Goal: Use online tool/utility: Use online tool/utility

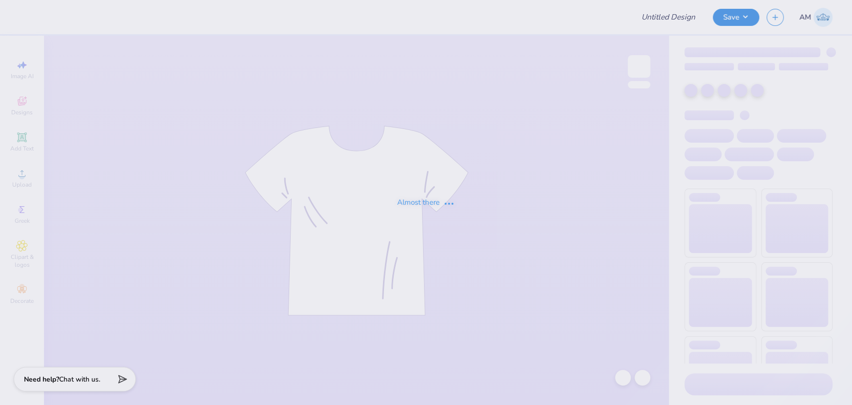
type input "RUDT Men's Pant"
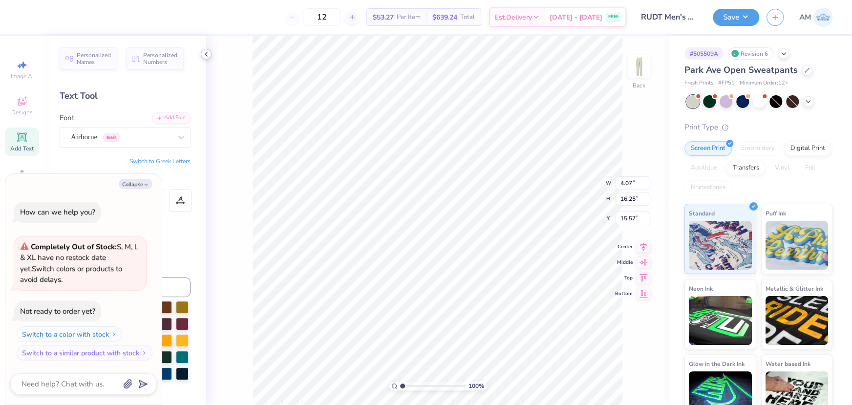
click at [206, 55] on icon at bounding box center [206, 54] width 8 height 8
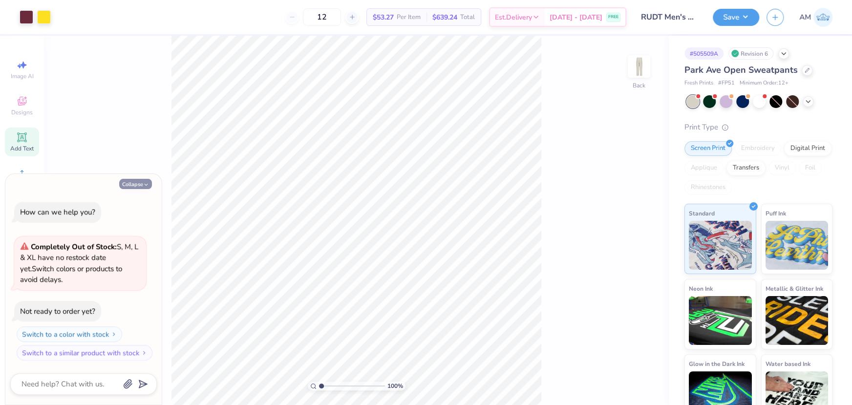
click at [137, 182] on button "Collapse" at bounding box center [135, 184] width 33 height 10
type textarea "x"
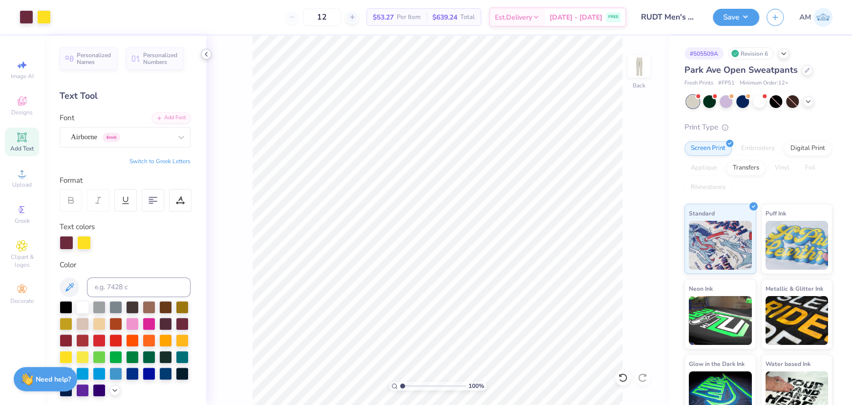
click at [206, 52] on icon at bounding box center [206, 54] width 8 height 8
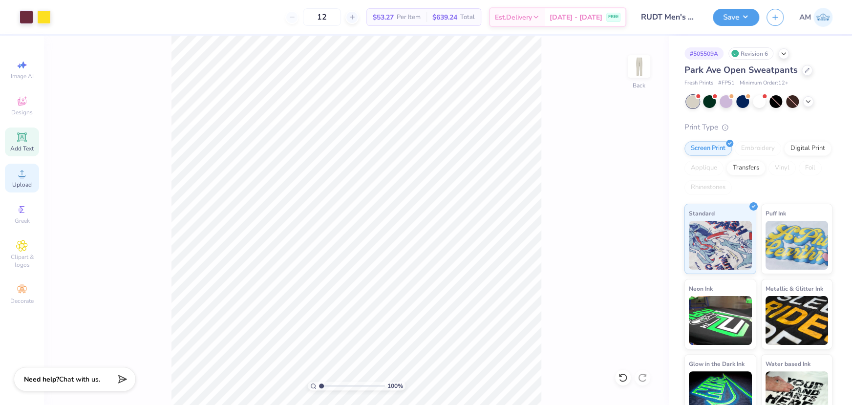
click at [30, 178] on div "Upload" at bounding box center [22, 178] width 34 height 29
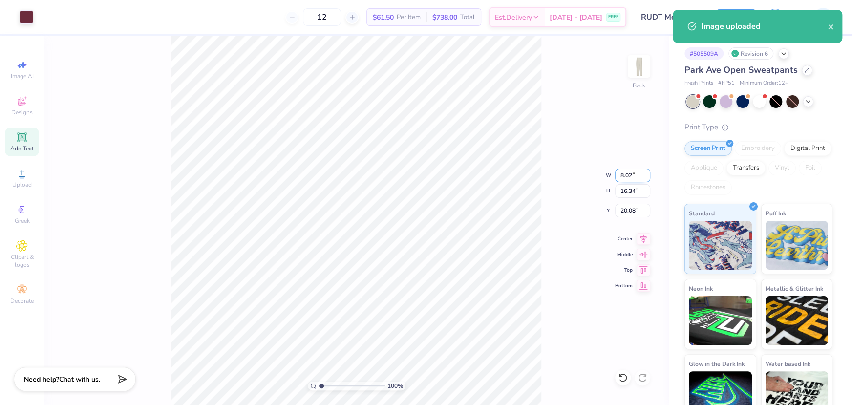
click at [625, 174] on input "8.02" at bounding box center [632, 175] width 35 height 14
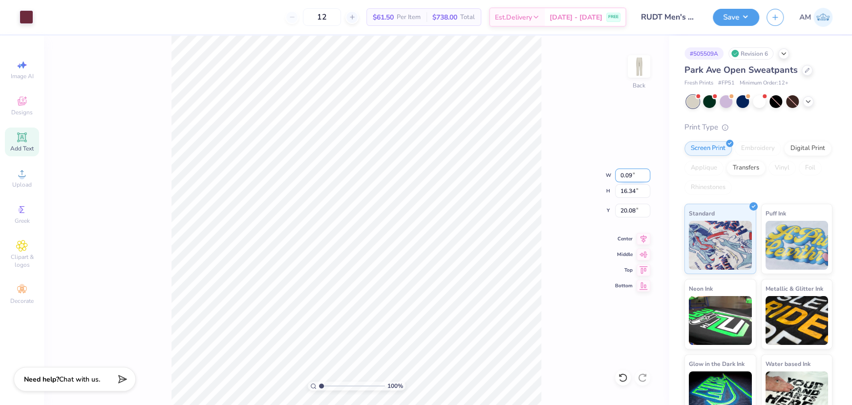
type input "0.09"
type input "0.18"
type input "28.16"
drag, startPoint x: 323, startPoint y: 386, endPoint x: 341, endPoint y: 386, distance: 18.6
type input "4.11"
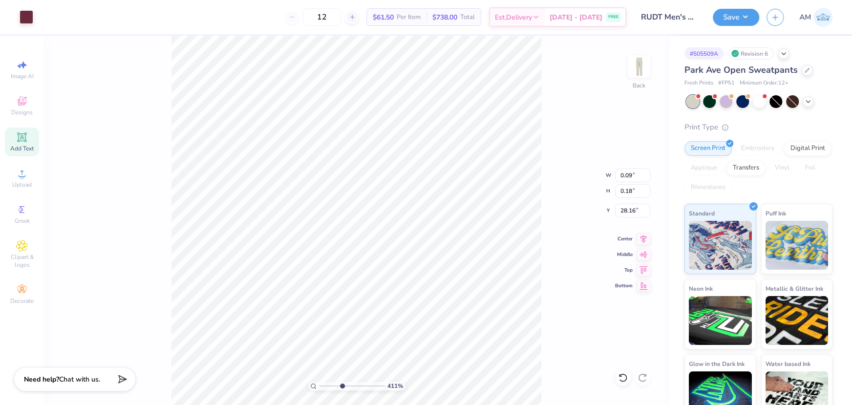
click at [341, 386] on input "range" at bounding box center [352, 385] width 66 height 9
click at [627, 178] on input "0.09" at bounding box center [632, 175] width 35 height 14
type input "1.00"
type input "2.04"
type input "25.89"
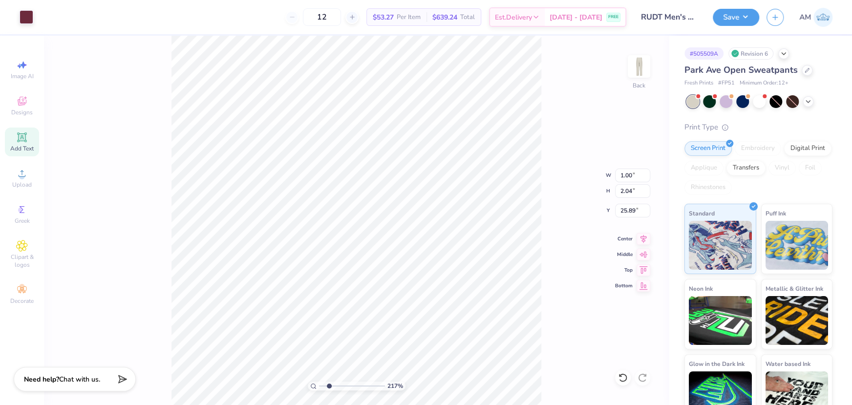
type input "2.17437444536384"
type input "23.21"
click at [623, 176] on input "1.00" at bounding box center [632, 175] width 35 height 14
type input ".9"
type input "2.17437444536384"
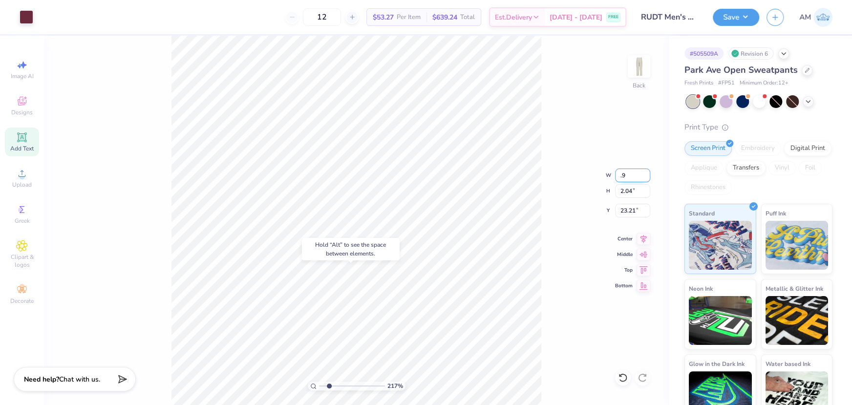
type input "0.90"
type input "1.83"
type input "23.31"
type input "2.17437444536384"
click at [623, 176] on input "0.90" at bounding box center [632, 175] width 35 height 14
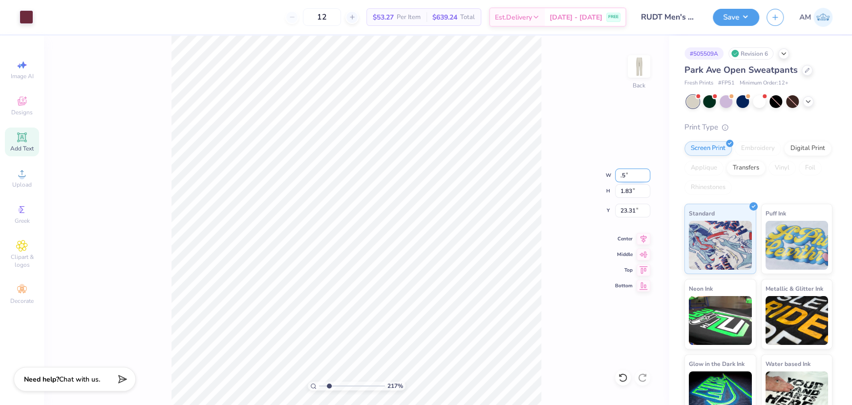
type input ".5"
type input "2.17437444536384"
type input "0.50"
type input "1.02"
type input "23.72"
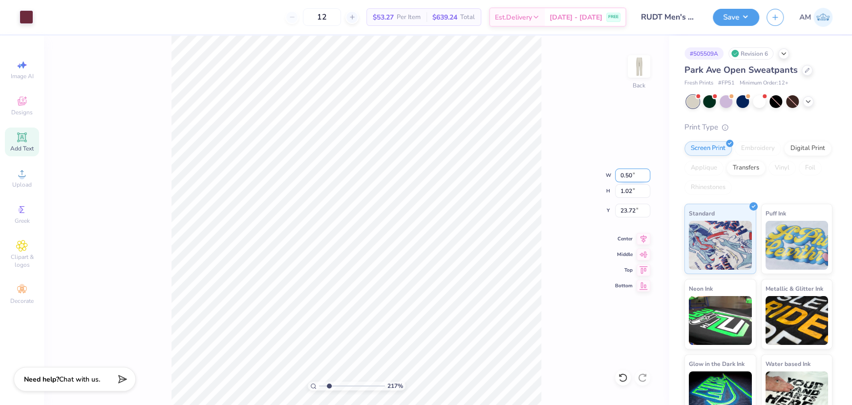
click at [623, 176] on input "0.50" at bounding box center [632, 175] width 35 height 14
type input ".25"
type input "2.17437444536384"
type input "0.25"
type input "0.51"
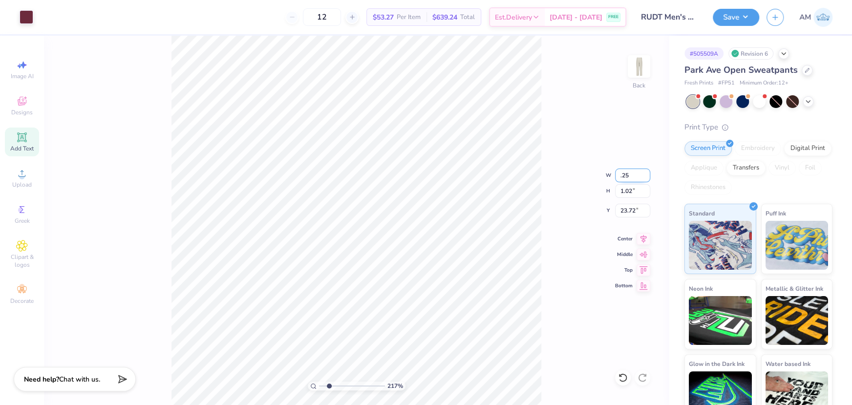
type input "23.97"
drag, startPoint x: 329, startPoint y: 387, endPoint x: 337, endPoint y: 387, distance: 8.3
click at [337, 387] on input "range" at bounding box center [352, 385] width 66 height 9
type input "8.51735630003543"
type input "23.19"
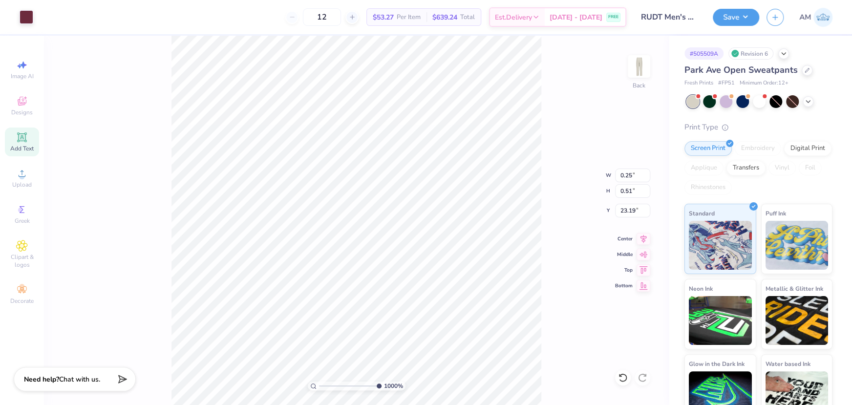
drag, startPoint x: 373, startPoint y: 386, endPoint x: 396, endPoint y: 381, distance: 23.8
click at [381, 386] on input "range" at bounding box center [350, 385] width 62 height 9
drag, startPoint x: 375, startPoint y: 387, endPoint x: 295, endPoint y: 388, distance: 80.1
click at [319, 388] on input "range" at bounding box center [352, 385] width 66 height 9
drag, startPoint x: 322, startPoint y: 385, endPoint x: 334, endPoint y: 390, distance: 12.5
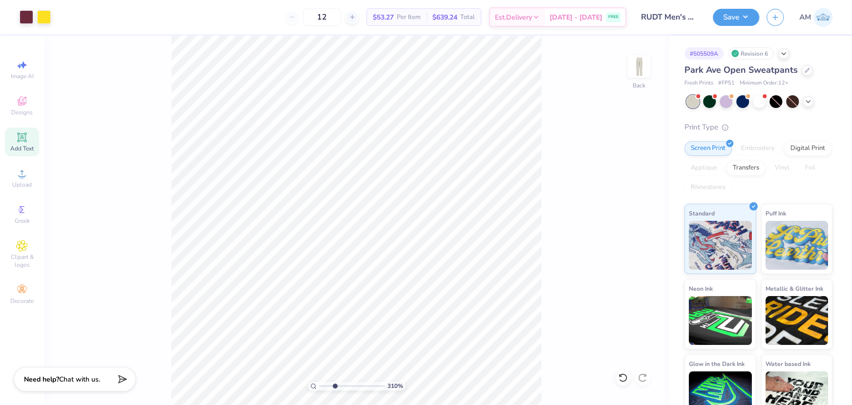
type input "3.03"
click at [334, 390] on input "range" at bounding box center [352, 385] width 66 height 9
click at [546, 247] on div "303 % Back W 4.07 4.07 " H 16.25 16.25 " Y 15.57 15.57 " Center Middle Top Bott…" at bounding box center [356, 220] width 624 height 369
